Goal: Task Accomplishment & Management: Complete application form

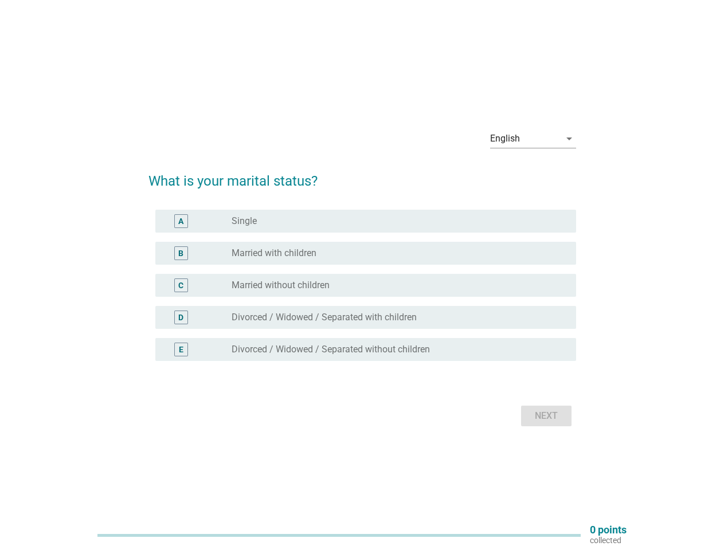
click at [362, 275] on div "C radio_button_unchecked Married without children" at bounding box center [365, 285] width 421 height 23
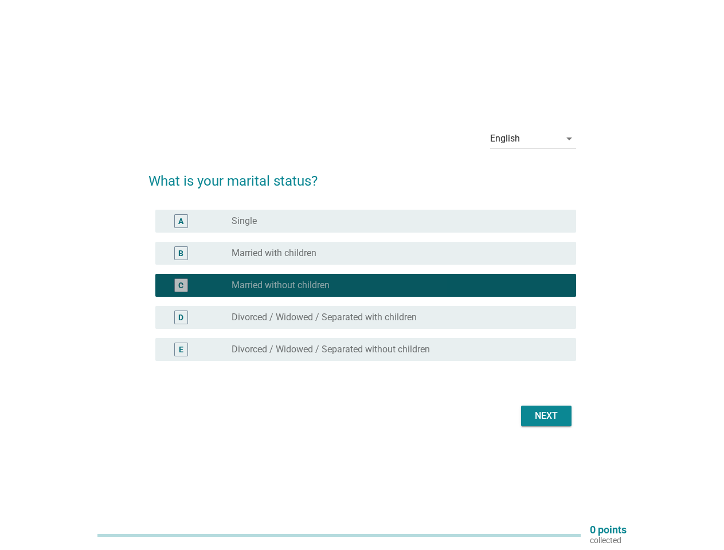
click at [533, 139] on div "English" at bounding box center [525, 138] width 70 height 18
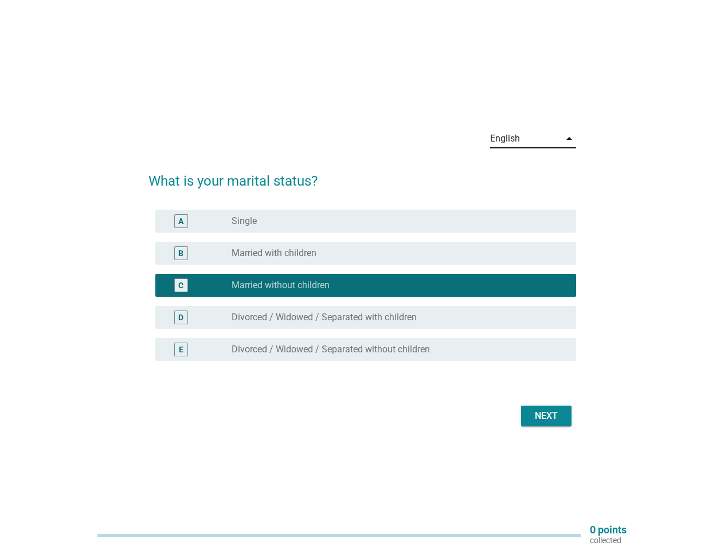
click at [362, 292] on div "C radio_button_checked Married without children" at bounding box center [365, 285] width 421 height 23
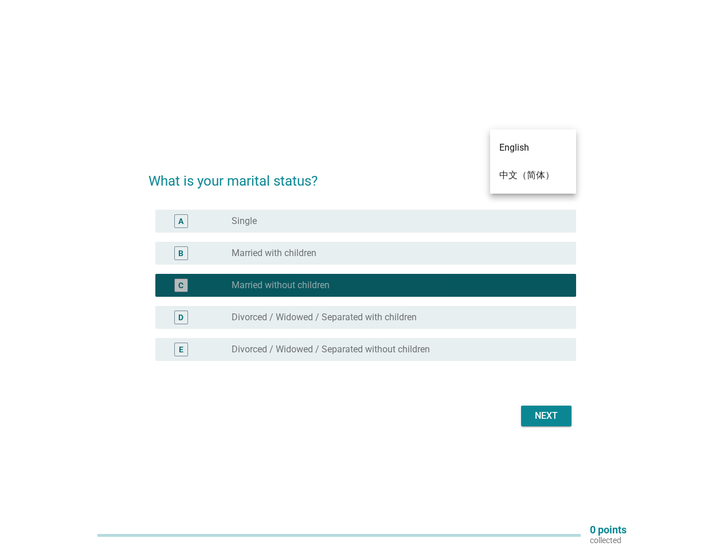
click at [362, 285] on div "radio_button_checked Married without children" at bounding box center [394, 285] width 326 height 11
click at [366, 221] on div "radio_button_unchecked Single" at bounding box center [394, 220] width 326 height 11
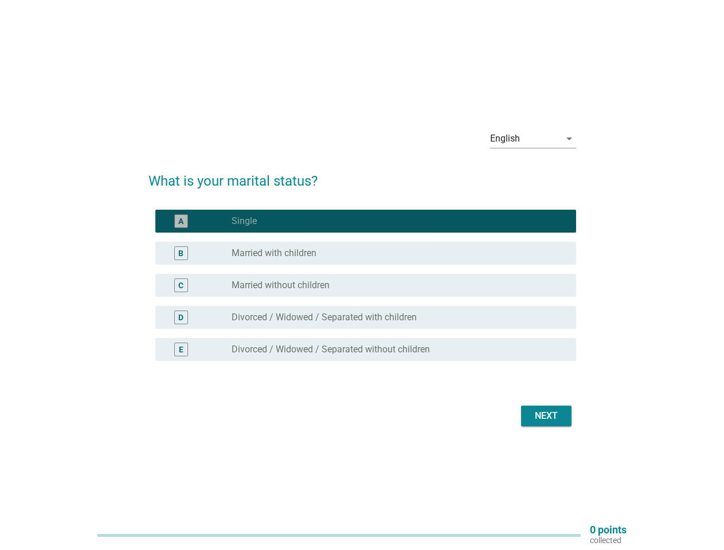
click at [244, 221] on label "Single" at bounding box center [243, 220] width 25 height 11
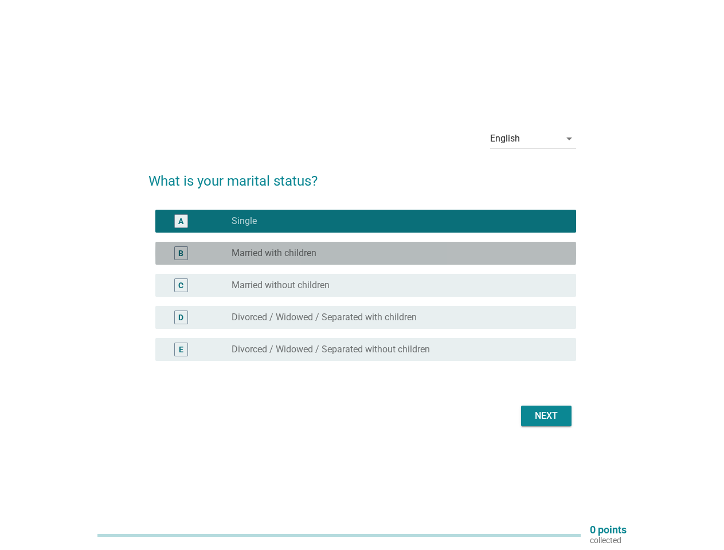
click at [366, 253] on div "radio_button_unchecked Married with children" at bounding box center [394, 252] width 326 height 11
click at [274, 253] on label "Married with children" at bounding box center [273, 252] width 85 height 11
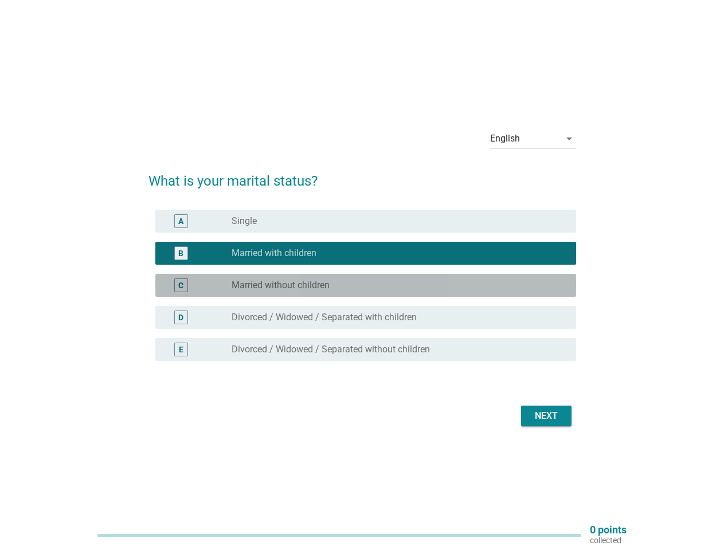
click at [366, 285] on div "radio_button_unchecked Married without children" at bounding box center [394, 285] width 326 height 11
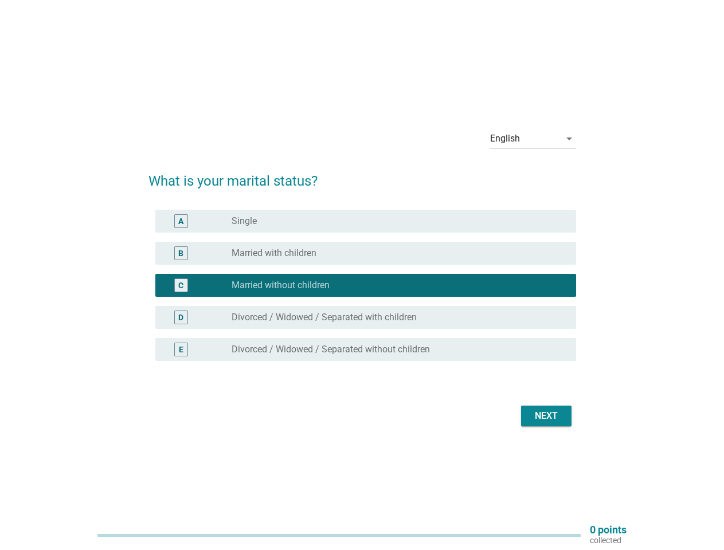
click at [280, 285] on label "Married without children" at bounding box center [280, 285] width 98 height 11
